Goal: Transaction & Acquisition: Purchase product/service

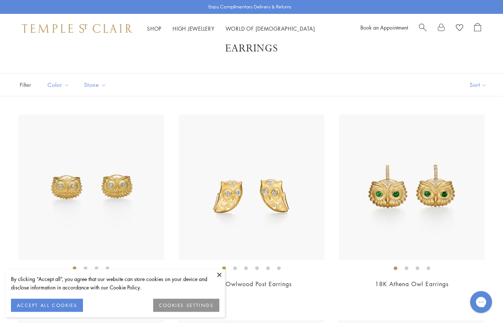
scroll to position [19, 0]
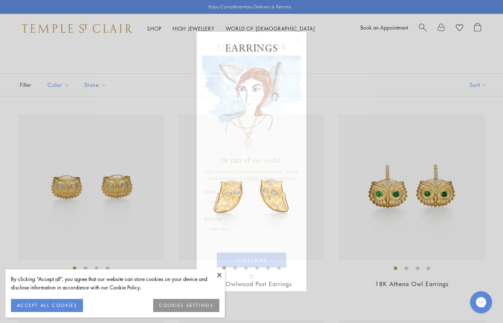
click at [365, 269] on div "Close dialog Be part of our world. Sign up for exclusive collection previews, p…" at bounding box center [251, 161] width 503 height 323
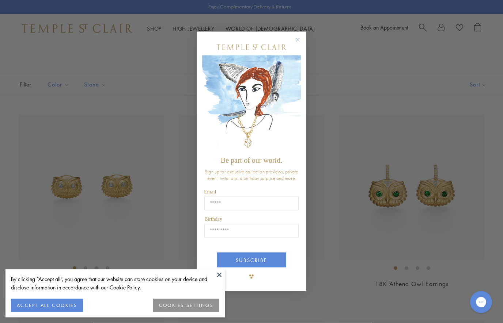
click at [294, 44] on circle "Close dialog" at bounding box center [297, 39] width 9 height 9
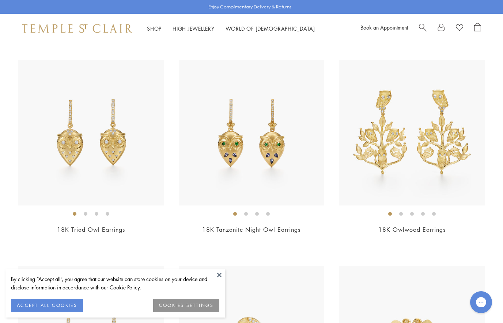
scroll to position [280, 0]
click at [437, 151] on img at bounding box center [412, 133] width 146 height 146
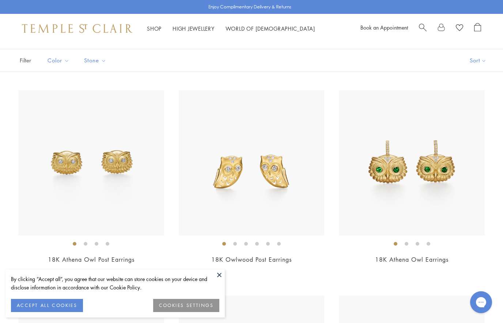
scroll to position [44, 0]
click at [264, 178] on img at bounding box center [252, 163] width 146 height 146
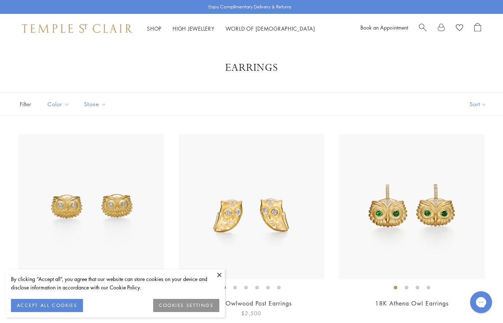
scroll to position [37, 0]
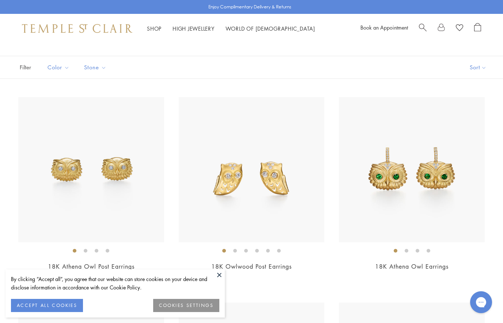
click at [57, 171] on img at bounding box center [91, 170] width 146 height 146
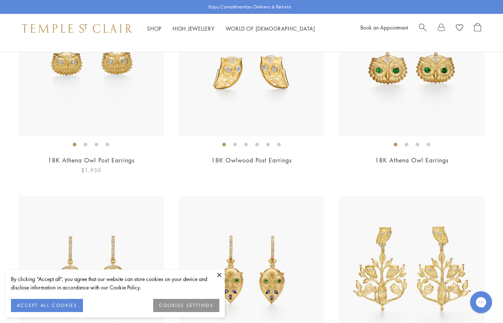
scroll to position [0, 0]
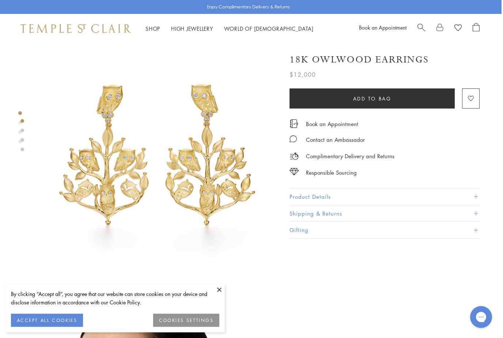
scroll to position [0, 1]
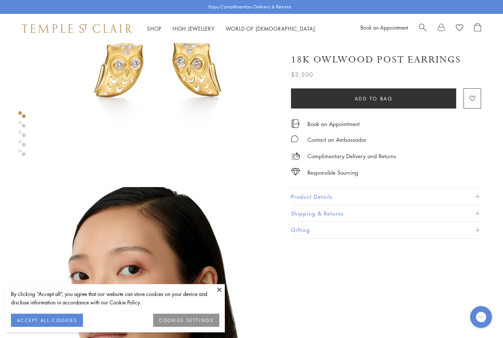
scroll to position [97, 0]
